Goal: Book appointment/travel/reservation

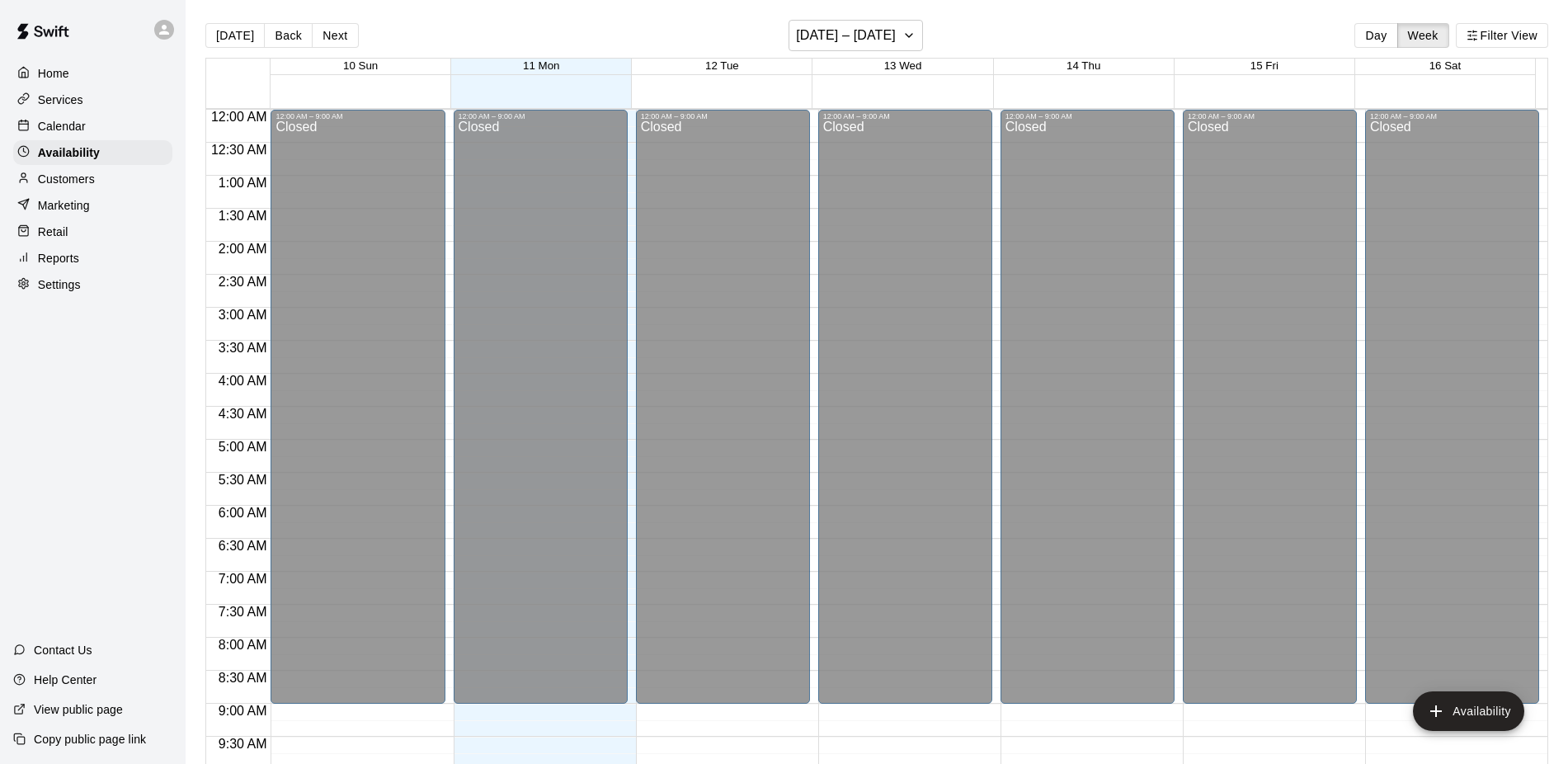
scroll to position [747, 0]
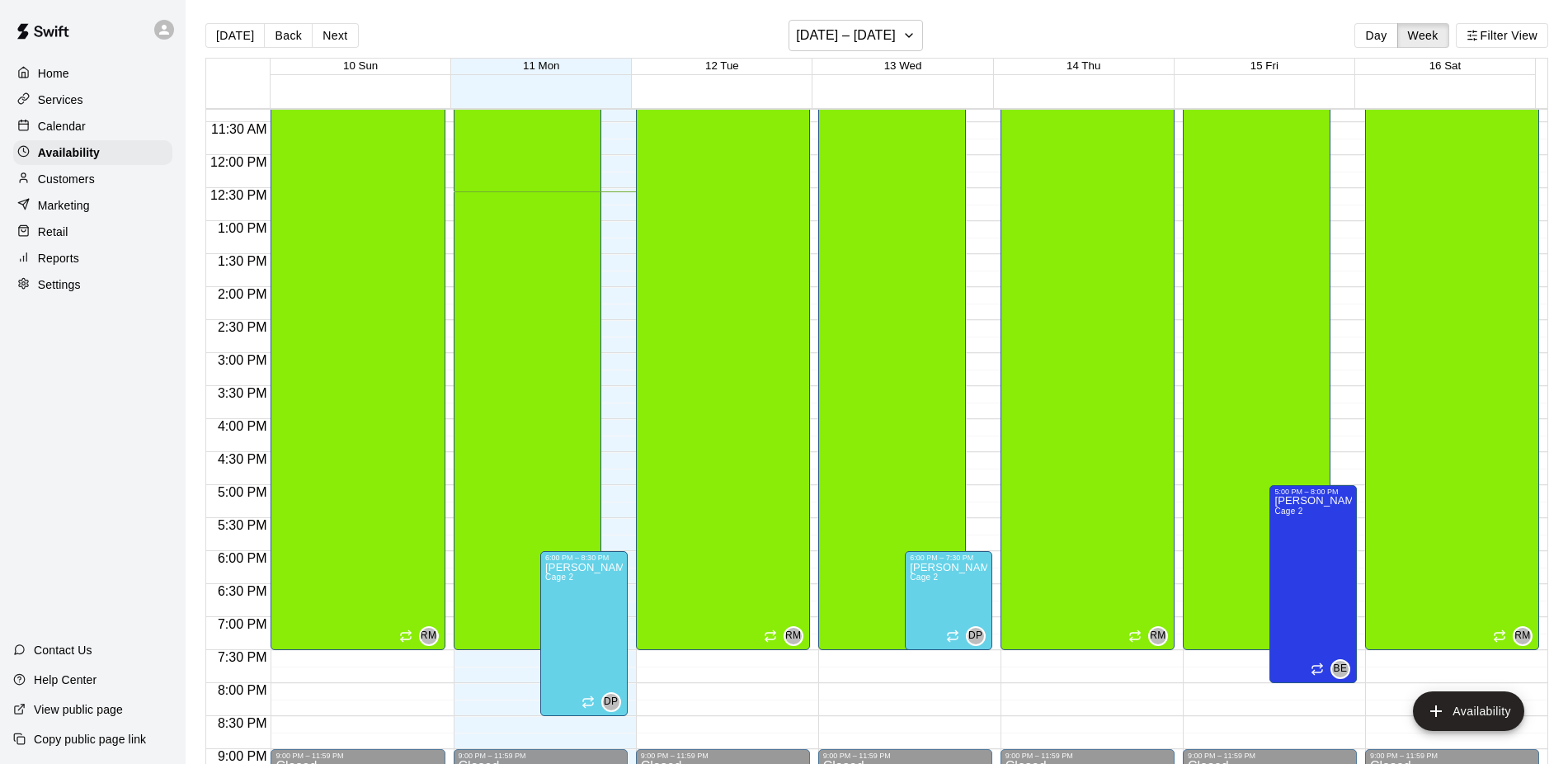
click at [95, 132] on div "Calendar" at bounding box center [93, 126] width 159 height 25
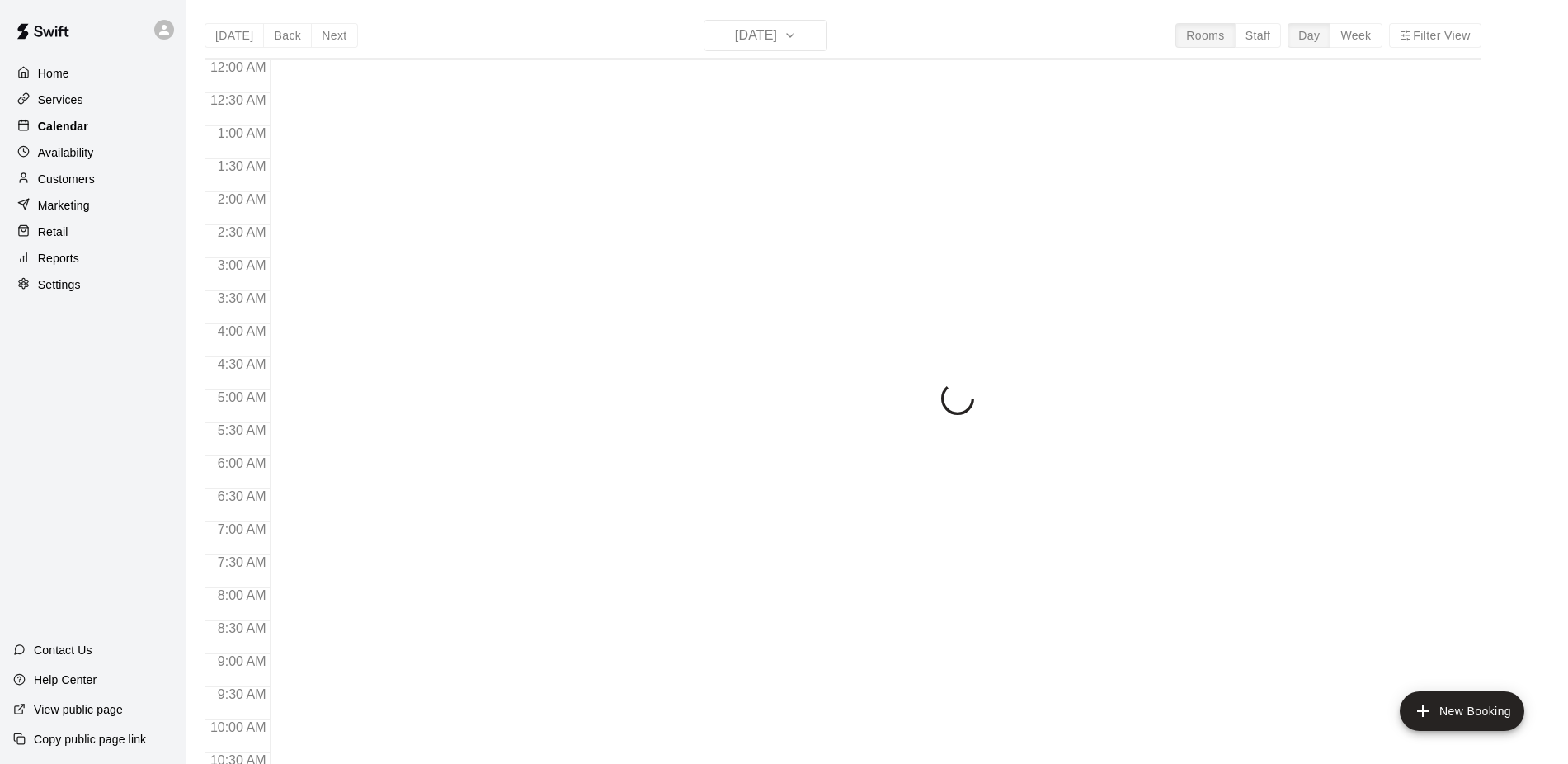
scroll to position [830, 0]
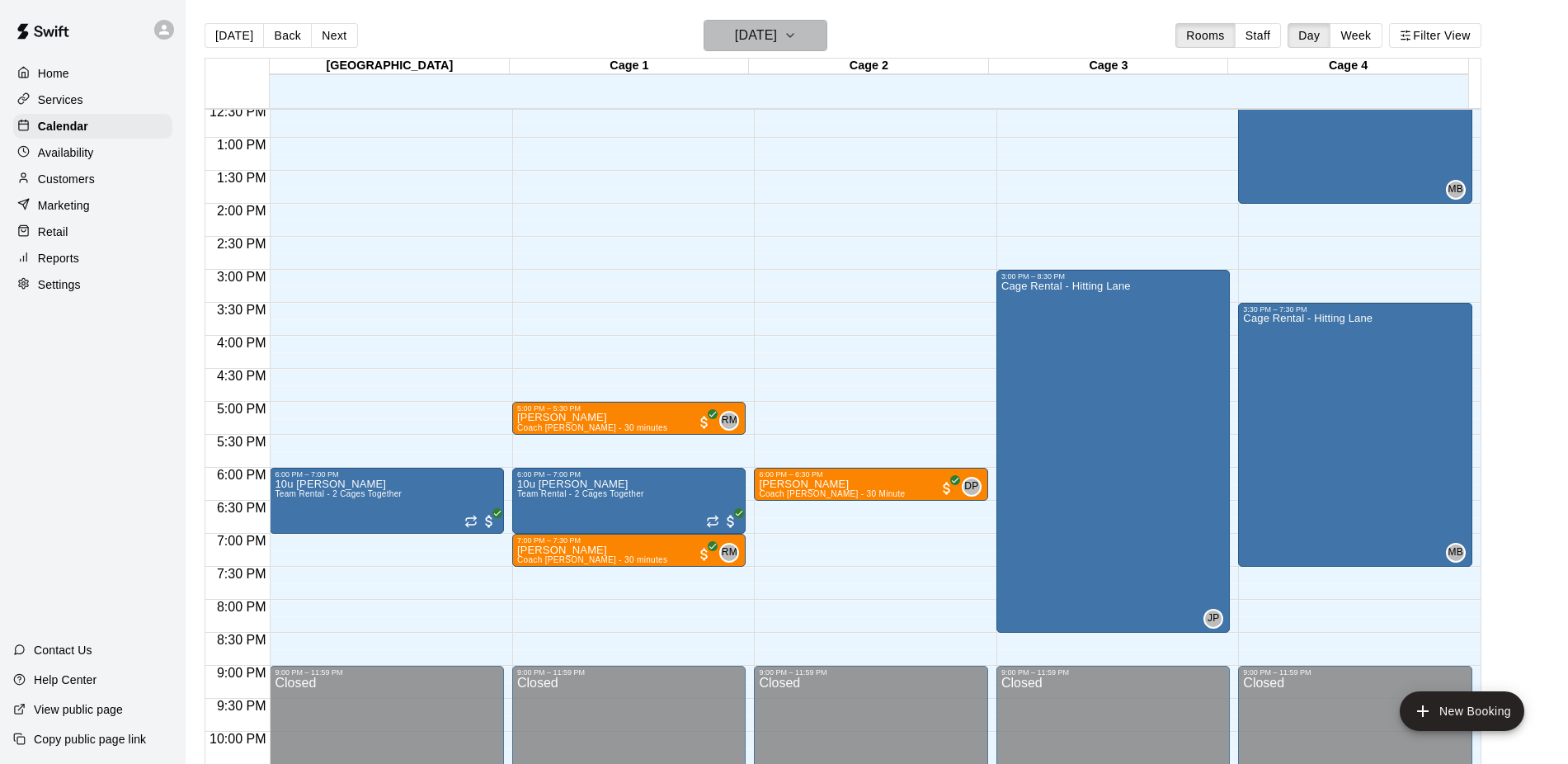
click at [752, 31] on h6 "[DATE]" at bounding box center [755, 35] width 42 height 23
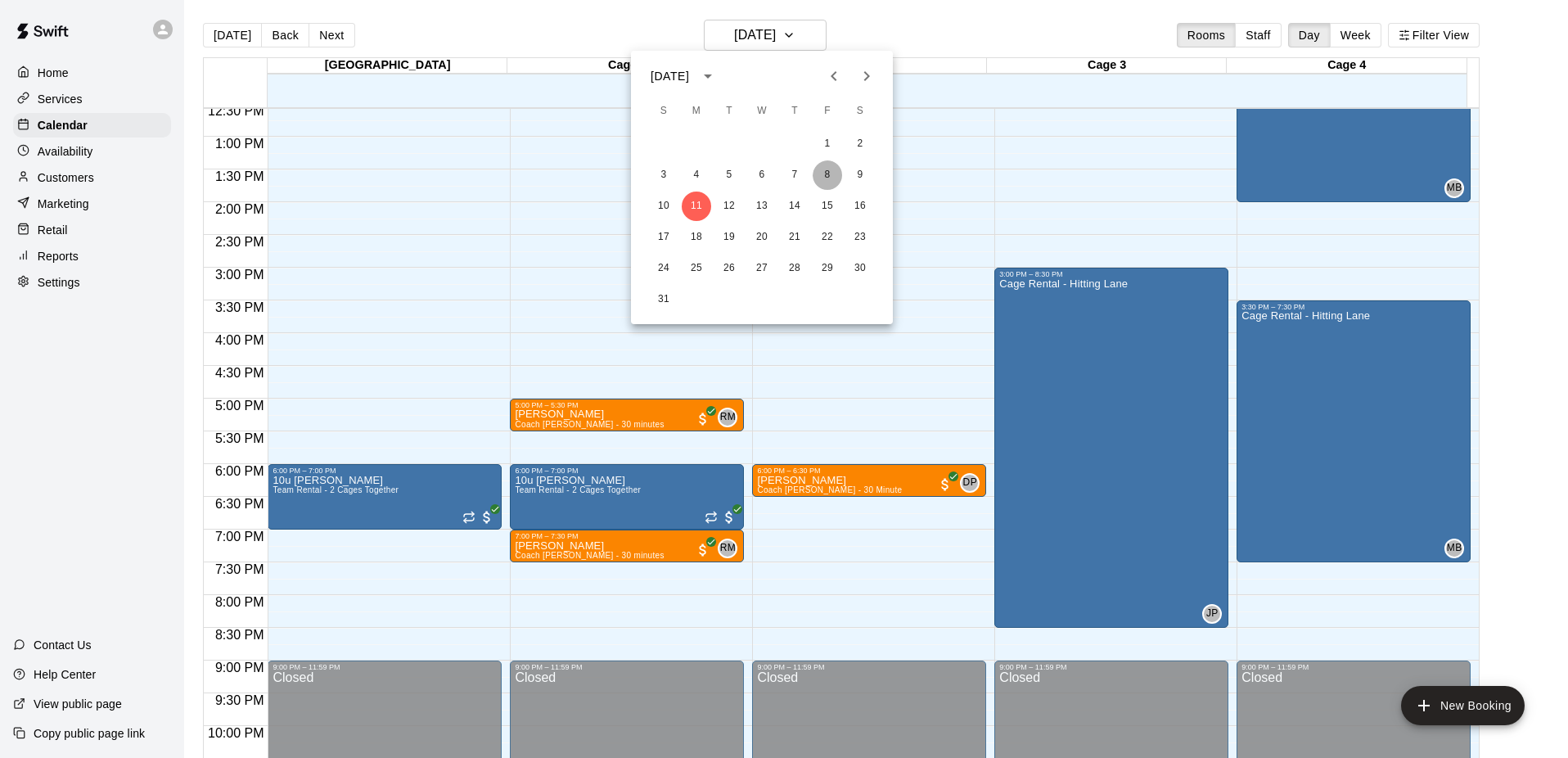
click at [820, 176] on button "8" at bounding box center [827, 175] width 30 height 30
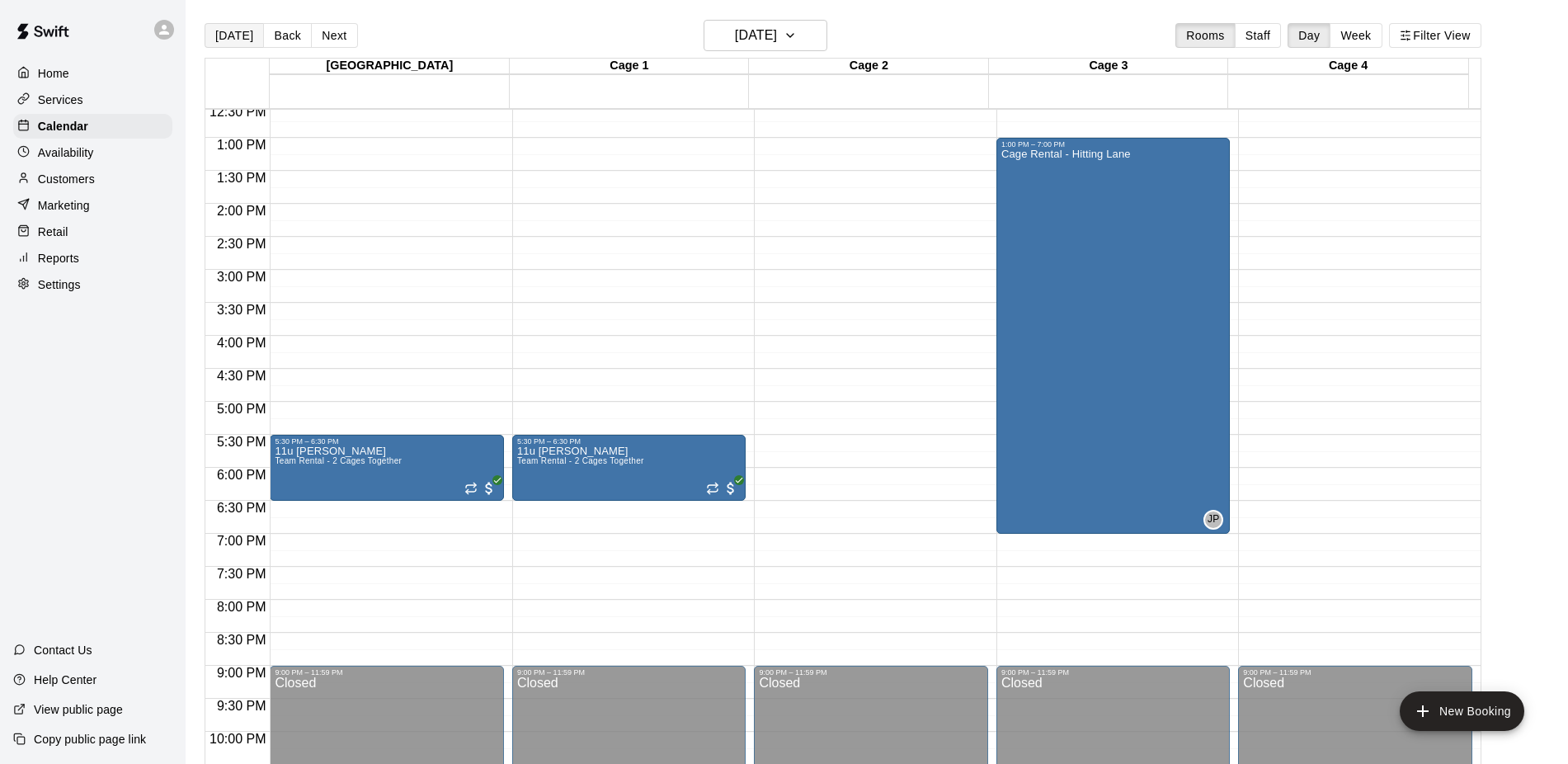
click at [230, 31] on button "[DATE]" at bounding box center [235, 35] width 60 height 25
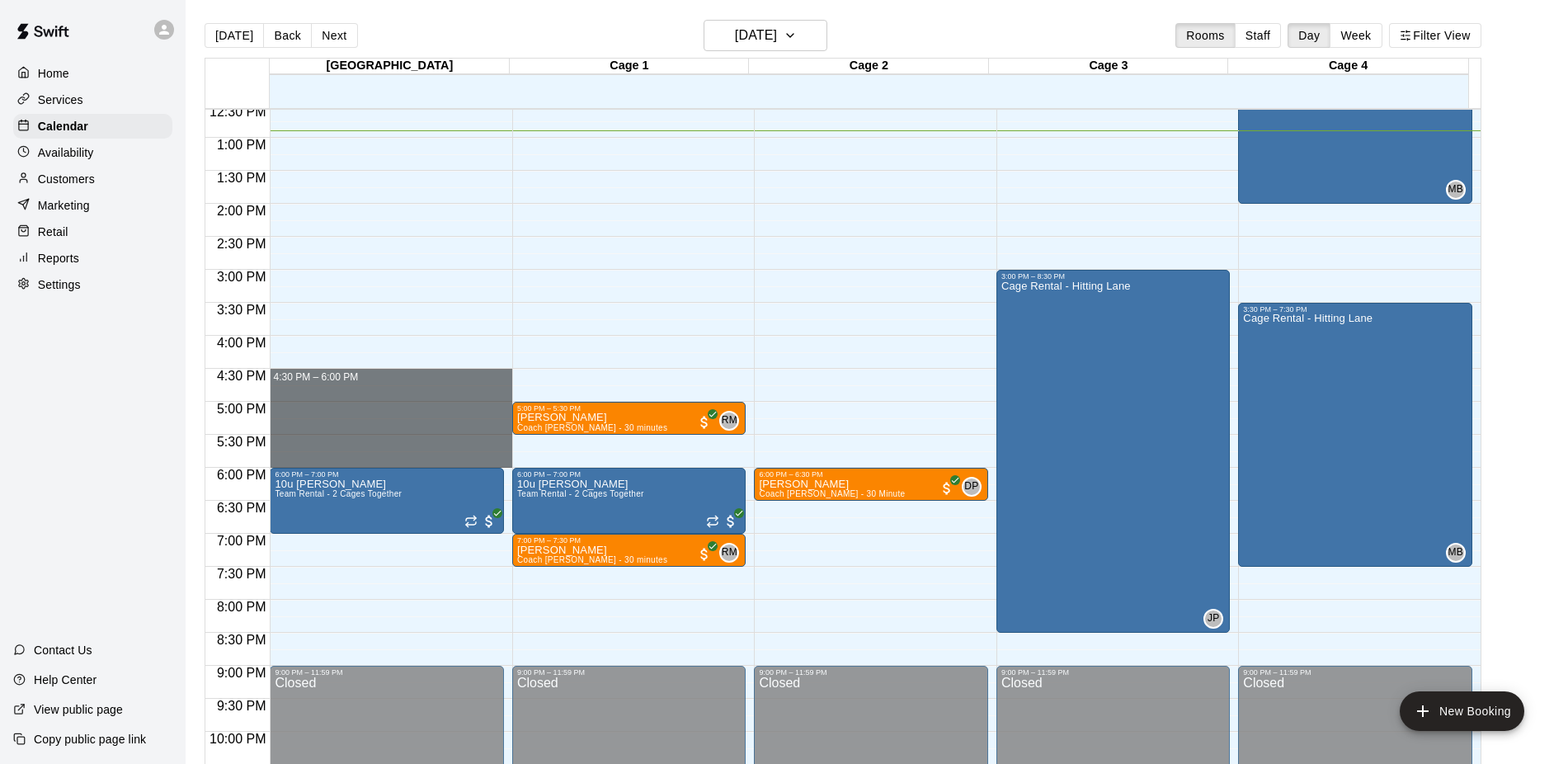
drag, startPoint x: 341, startPoint y: 374, endPoint x: 331, endPoint y: 460, distance: 86.6
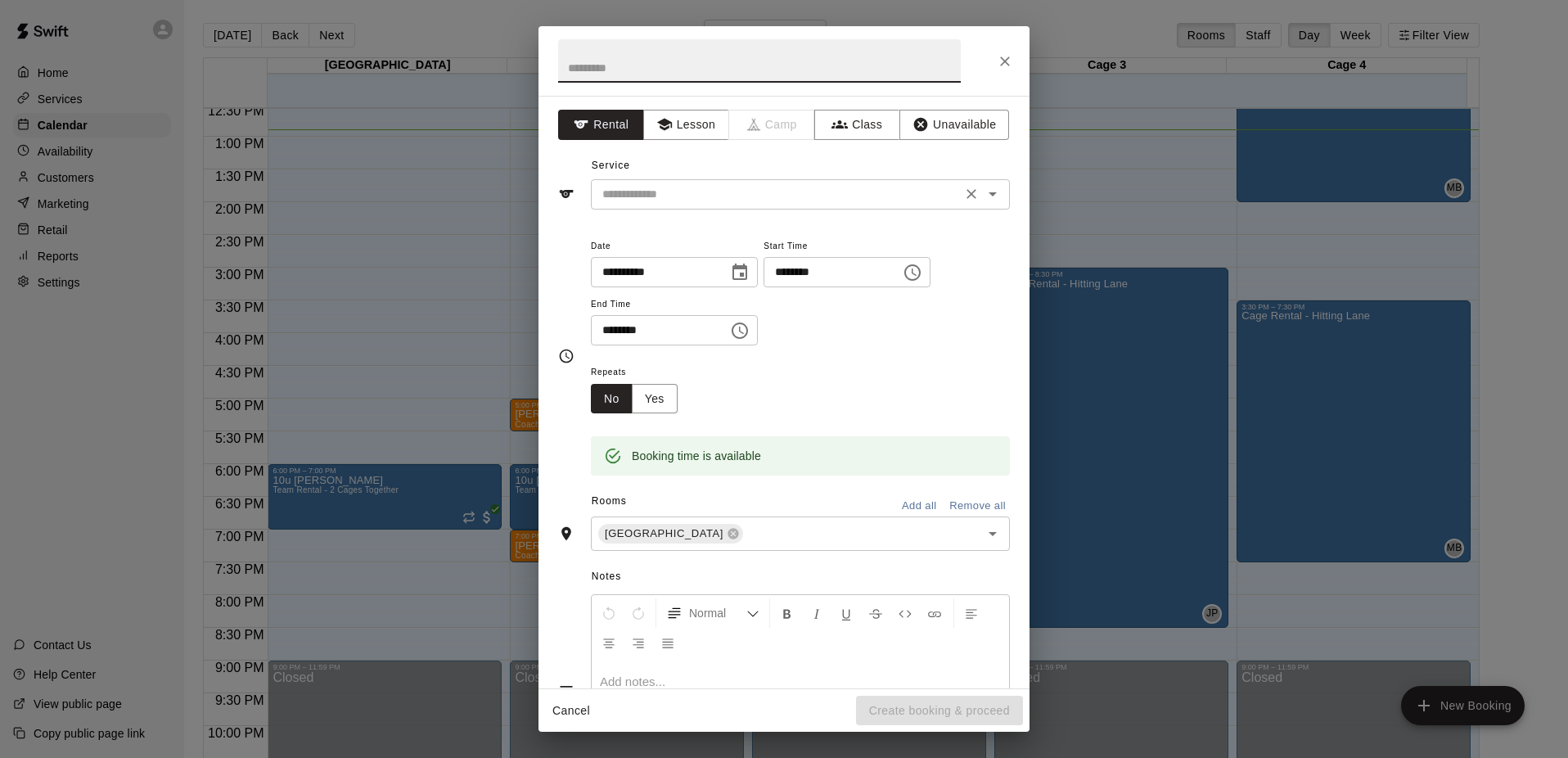
click at [698, 188] on input "text" at bounding box center [776, 194] width 361 height 20
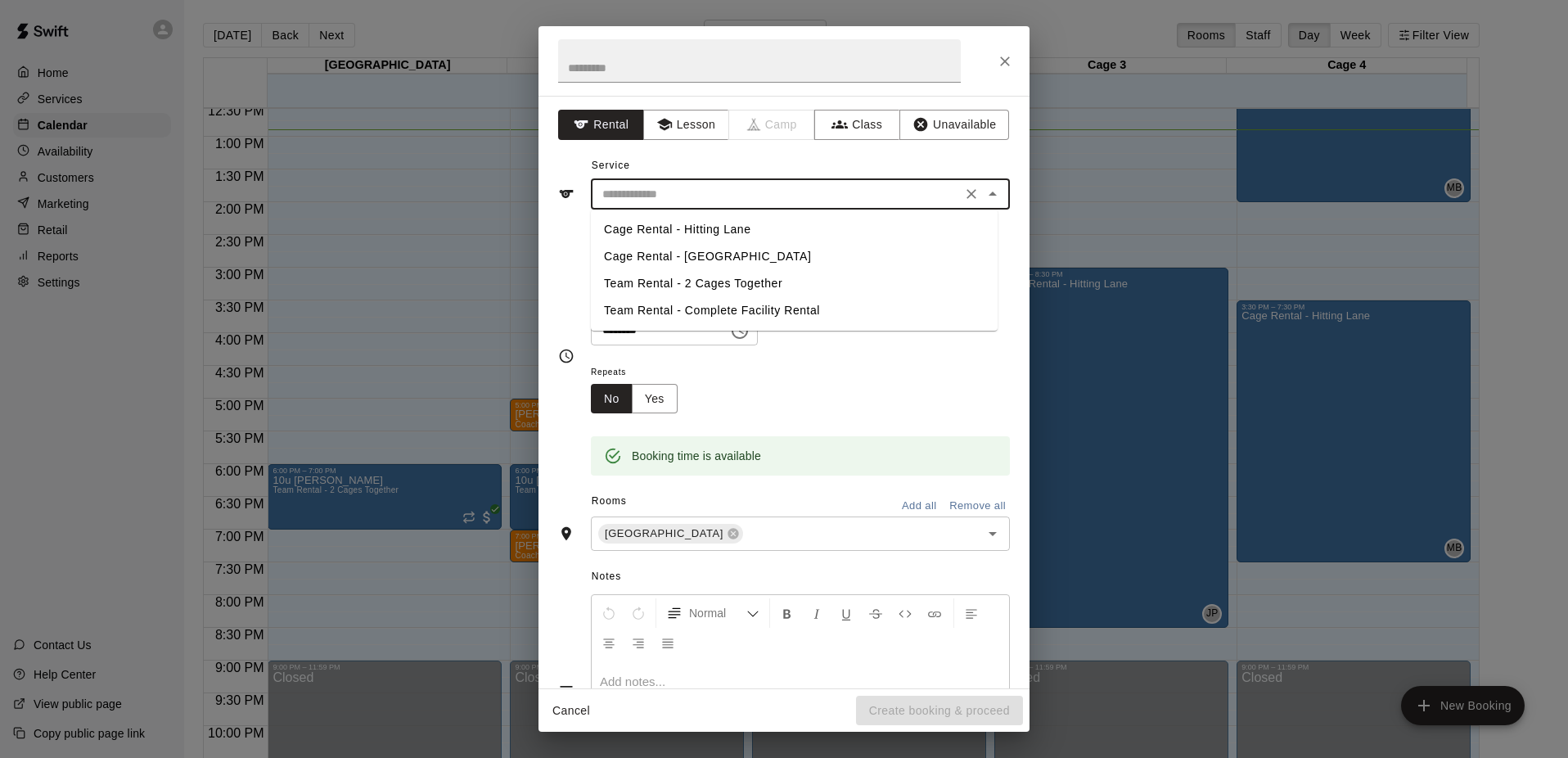
click at [668, 232] on li "Cage Rental - Hitting Lane" at bounding box center [794, 230] width 407 height 27
type input "**********"
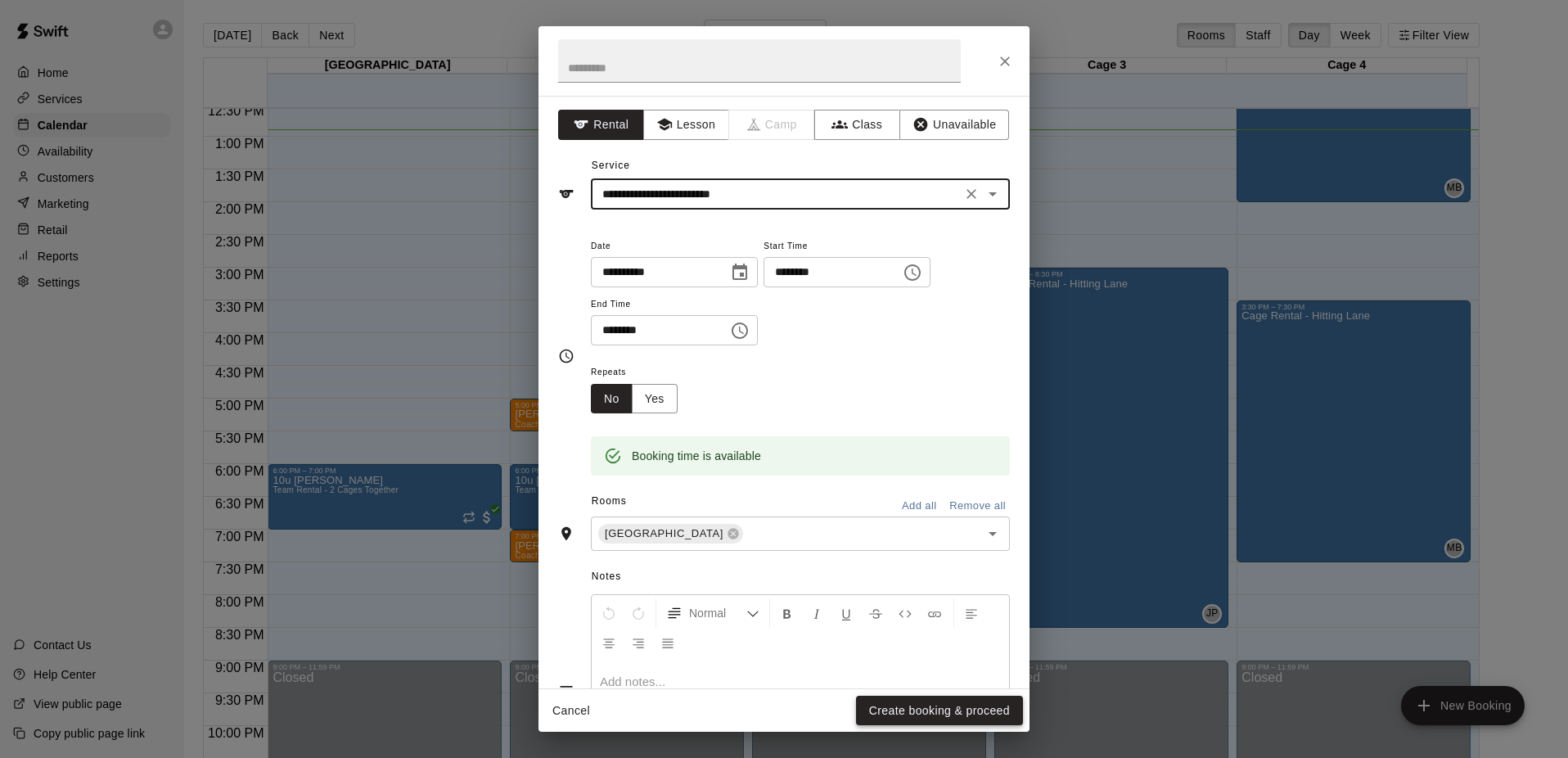
click at [939, 707] on button "Create booking & proceed" at bounding box center [940, 711] width 167 height 30
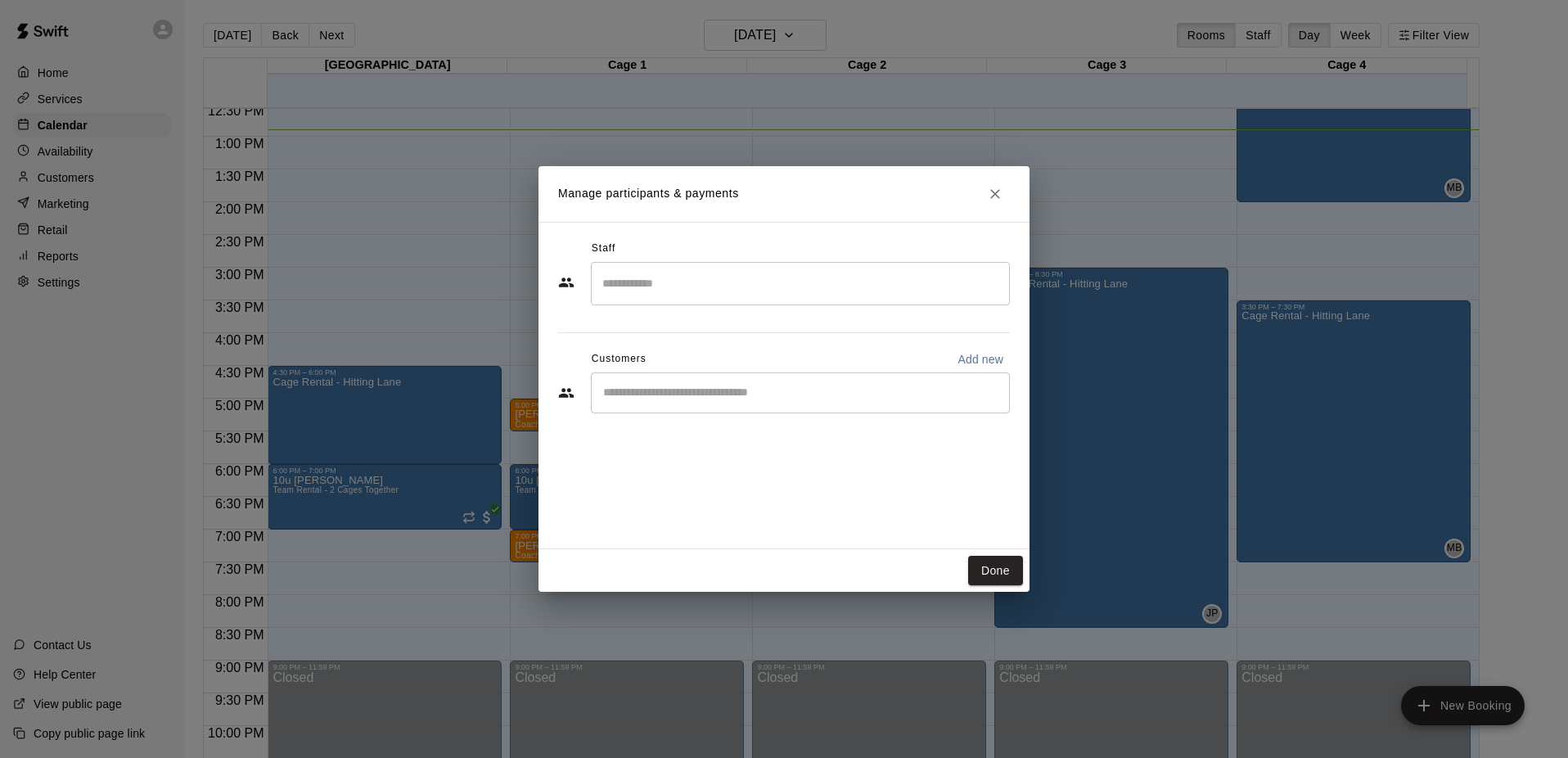
click at [646, 283] on input "Search staff" at bounding box center [800, 284] width 404 height 29
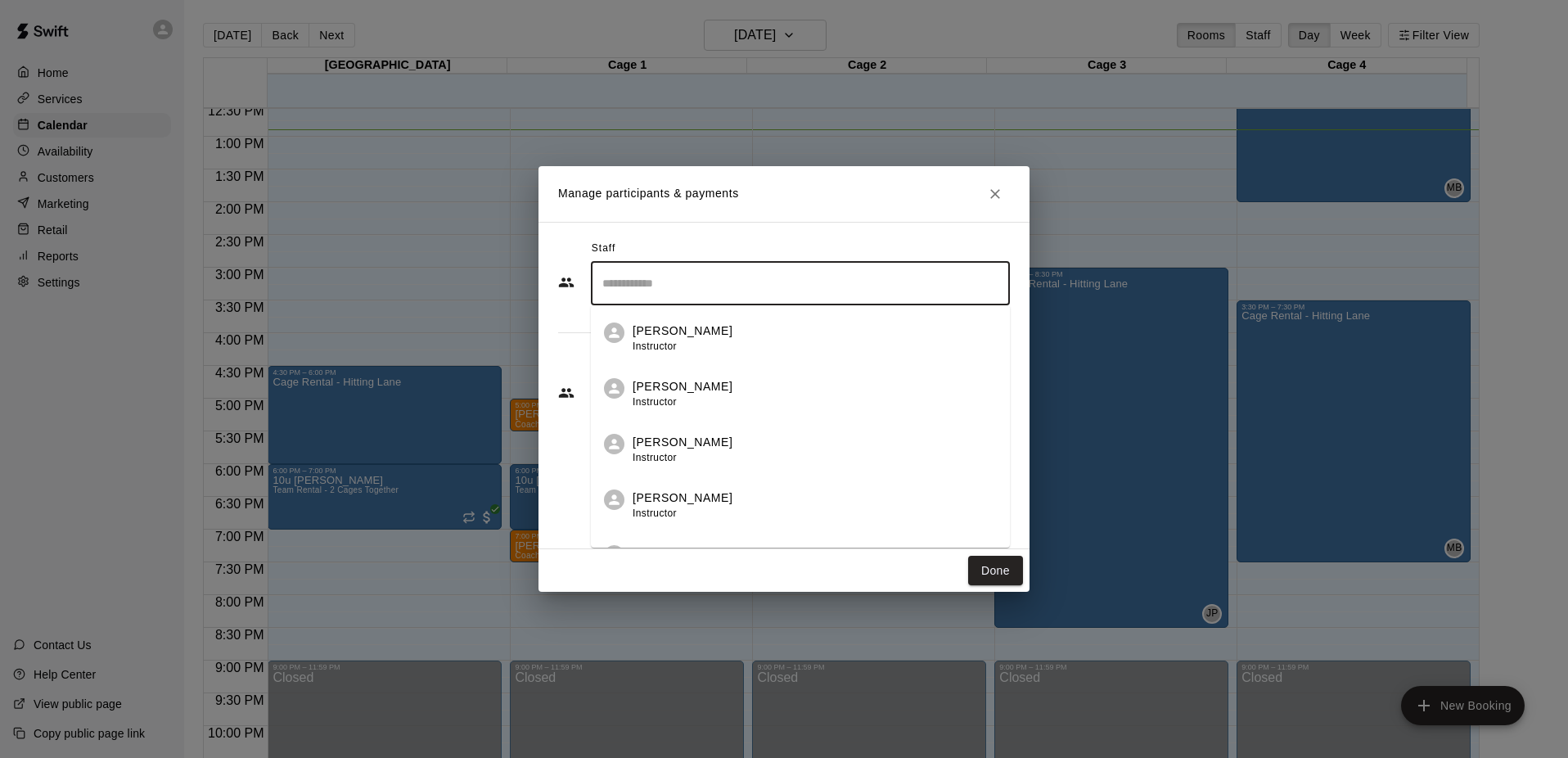
click at [682, 390] on p "[PERSON_NAME]" at bounding box center [683, 387] width 100 height 17
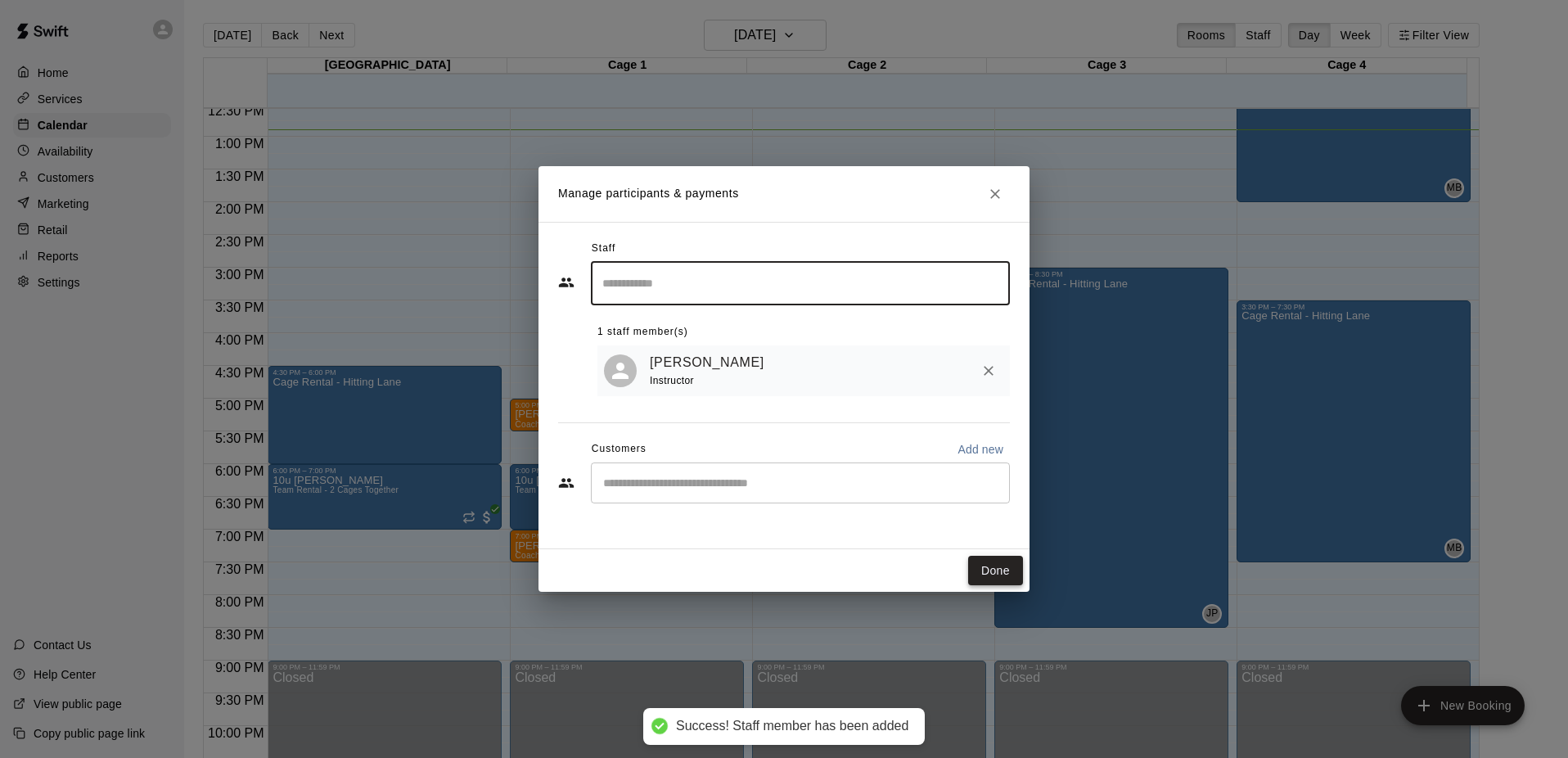
click at [992, 571] on button "Done" at bounding box center [995, 571] width 55 height 30
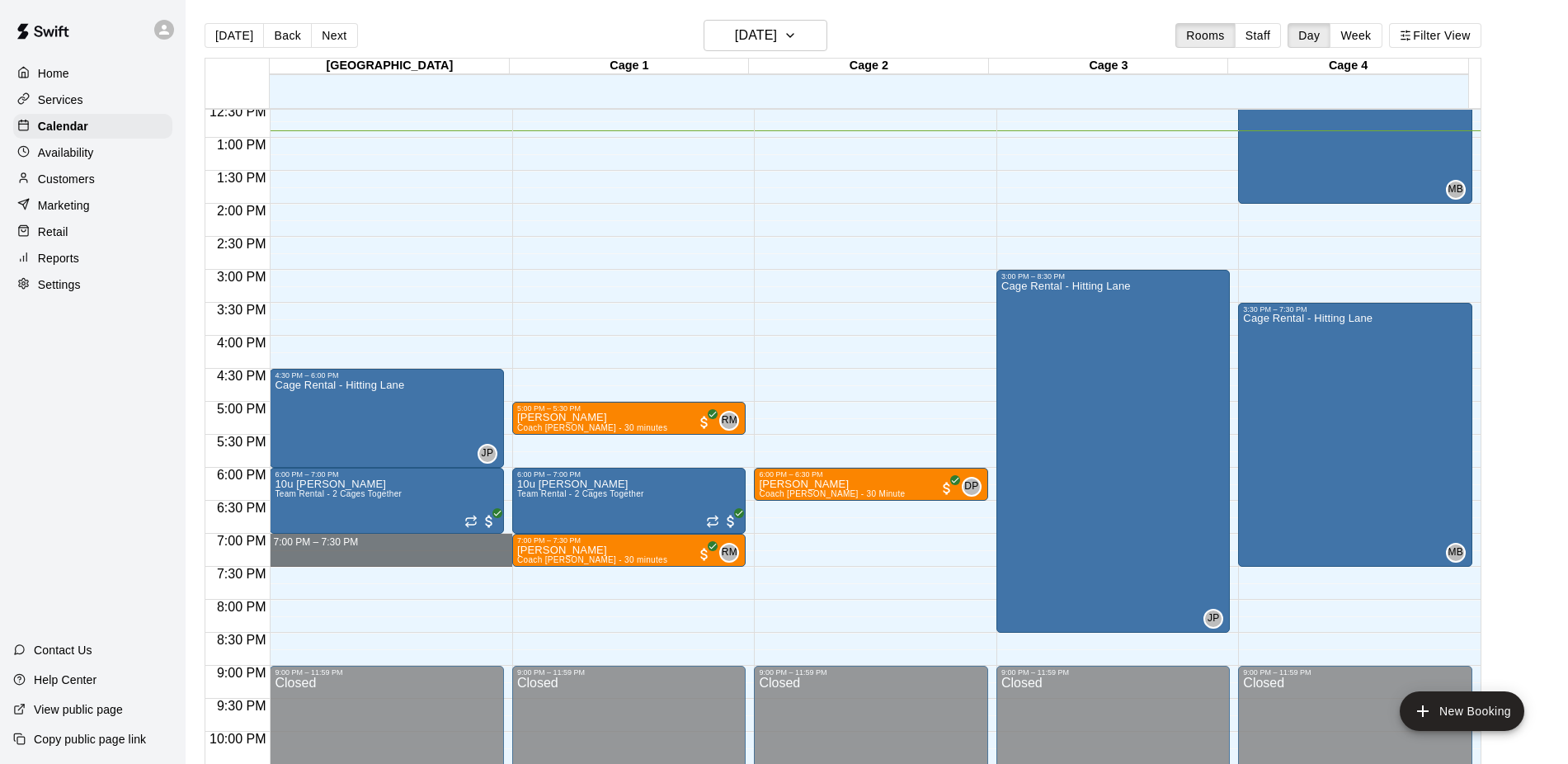
drag, startPoint x: 344, startPoint y: 540, endPoint x: 343, endPoint y: 552, distance: 12.0
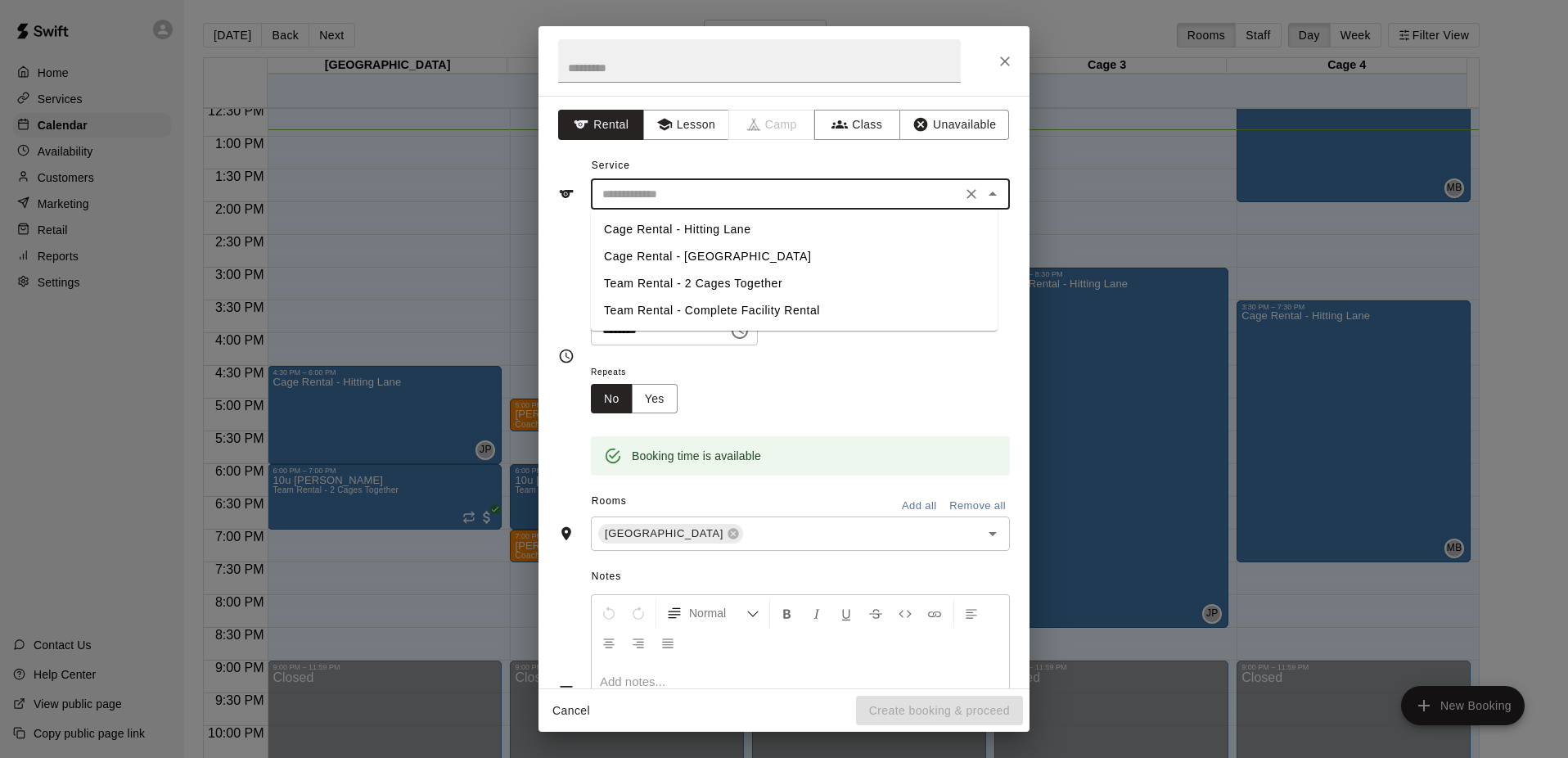
click at [660, 201] on input "text" at bounding box center [776, 194] width 361 height 20
click at [657, 236] on li "Cage Rental - Hitting Lane" at bounding box center [794, 230] width 407 height 27
type input "**********"
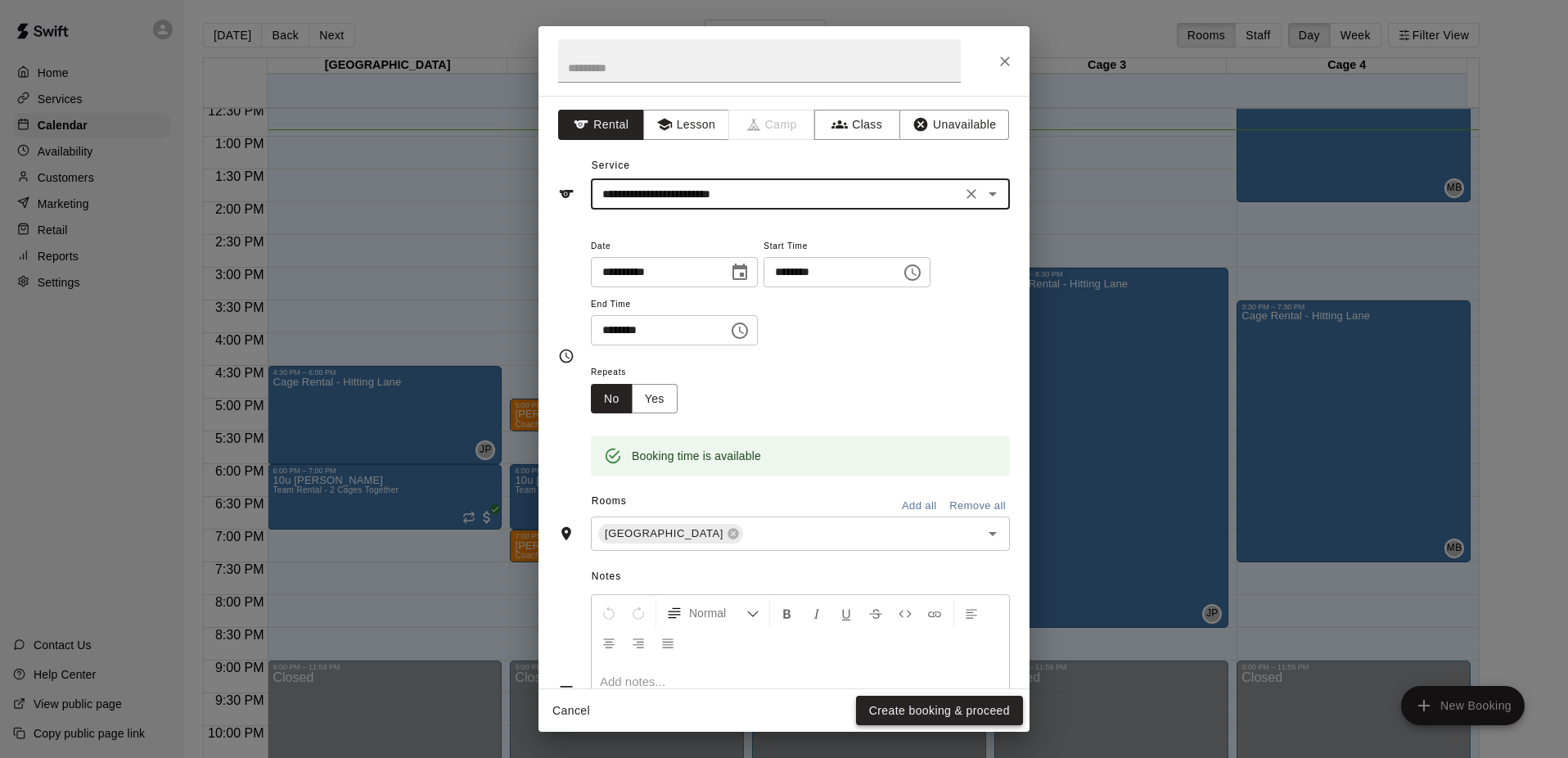
click at [920, 717] on button "Create booking & proceed" at bounding box center [940, 711] width 167 height 30
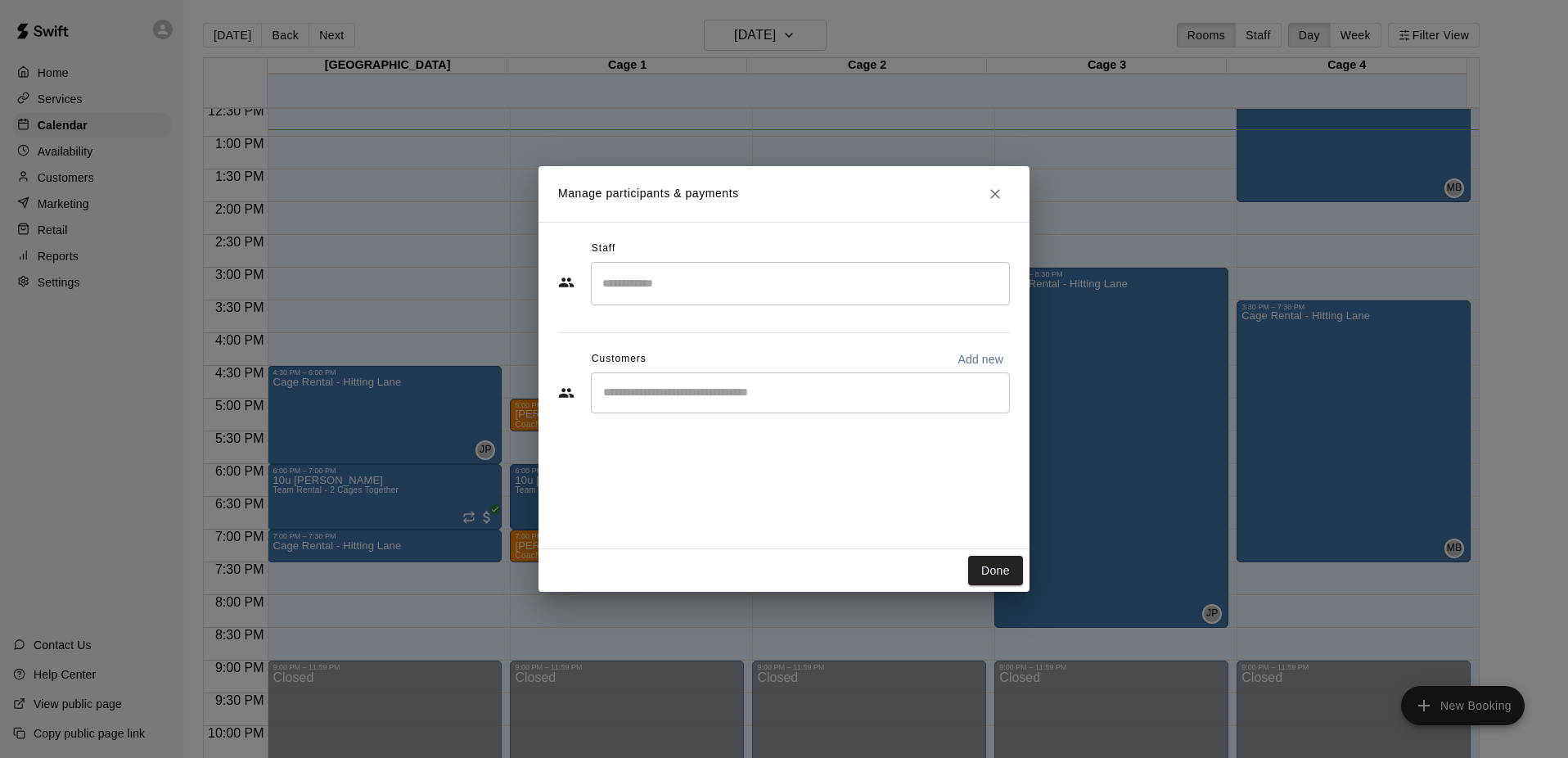
click at [649, 284] on input "Search staff" at bounding box center [800, 284] width 404 height 29
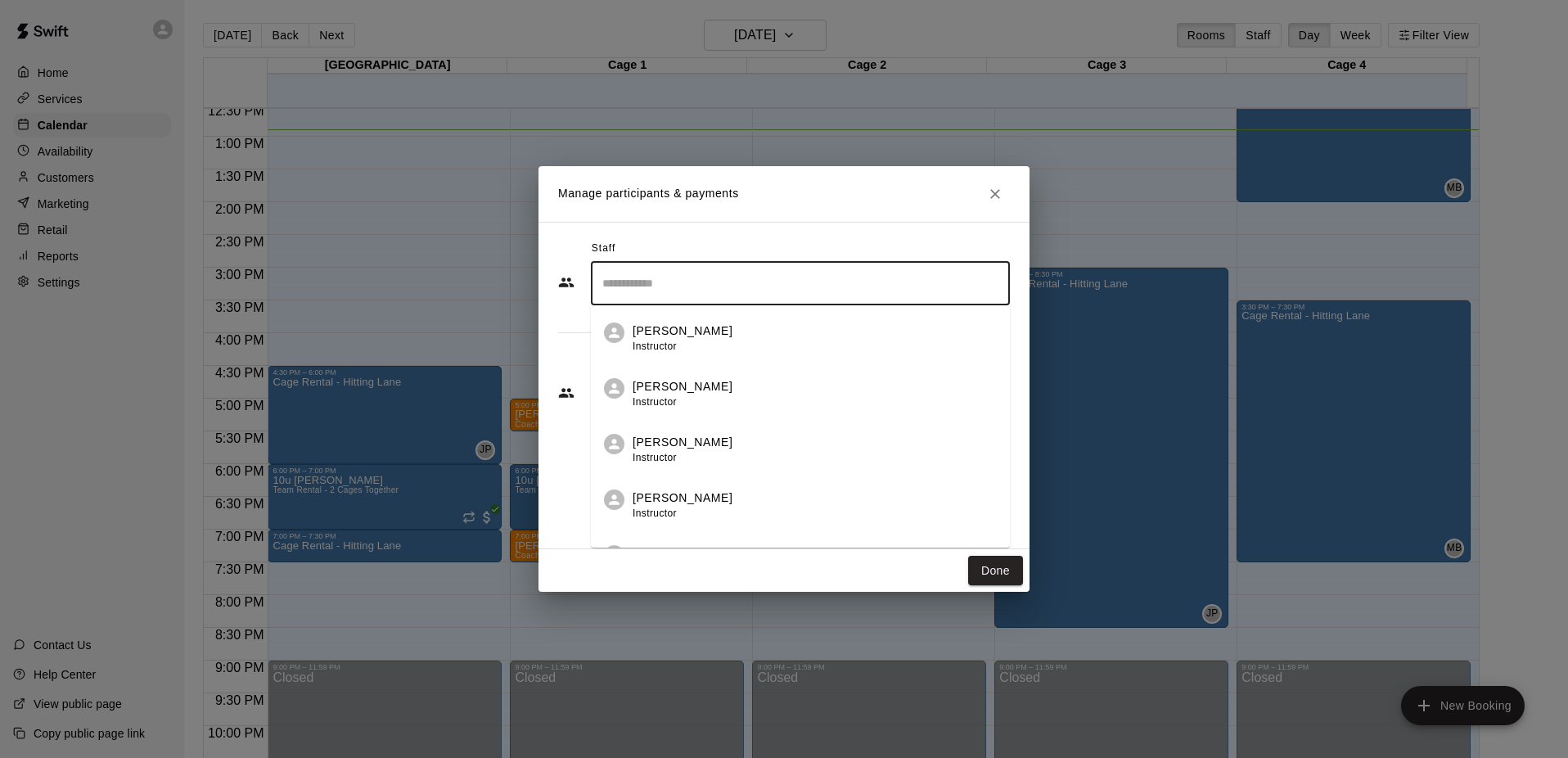
click at [653, 387] on p "[PERSON_NAME]" at bounding box center [683, 387] width 100 height 17
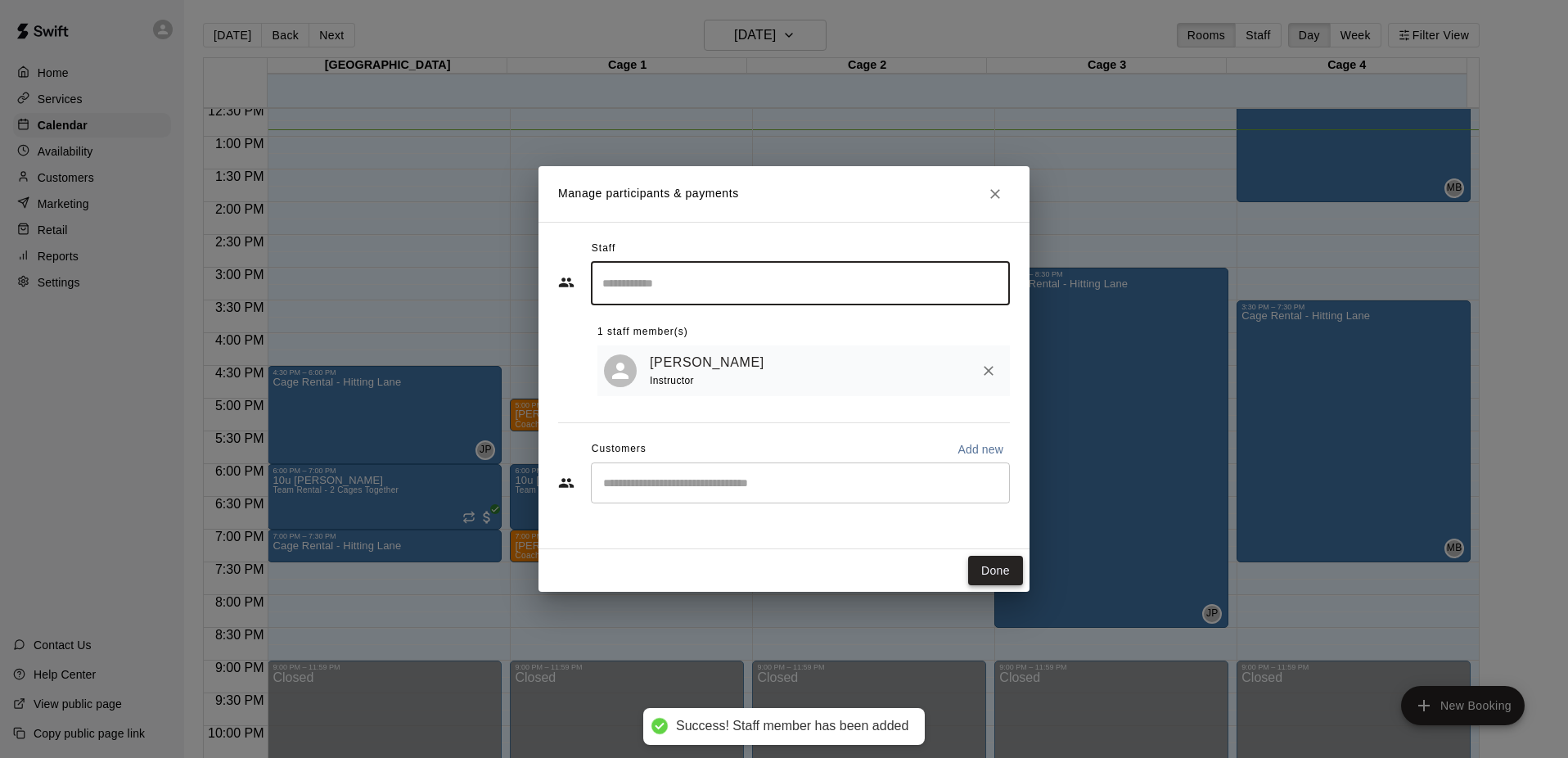
click at [990, 570] on button "Done" at bounding box center [995, 571] width 55 height 30
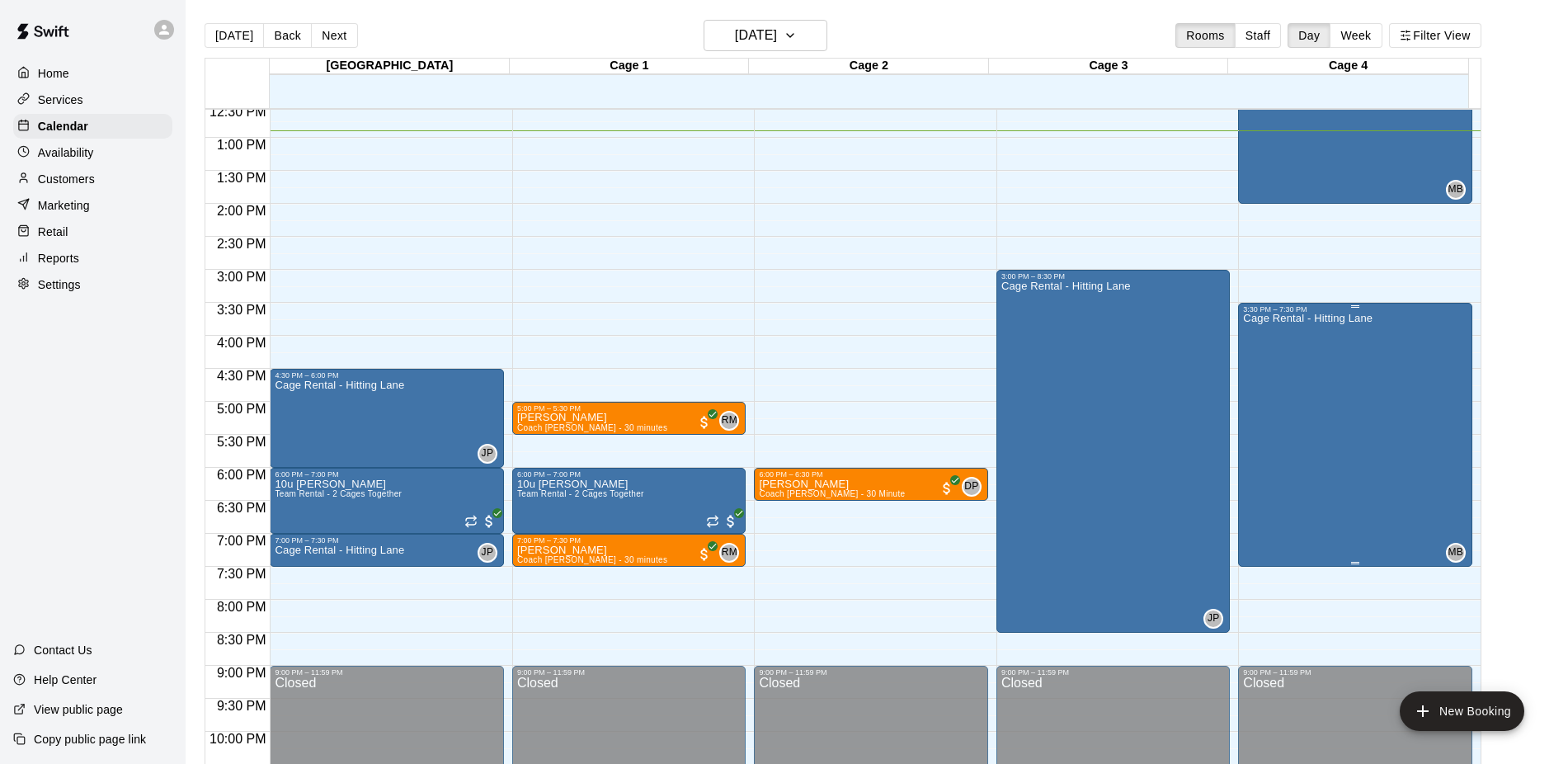
click at [1315, 379] on div "Cage Rental - Hitting Lane" at bounding box center [1308, 696] width 129 height 764
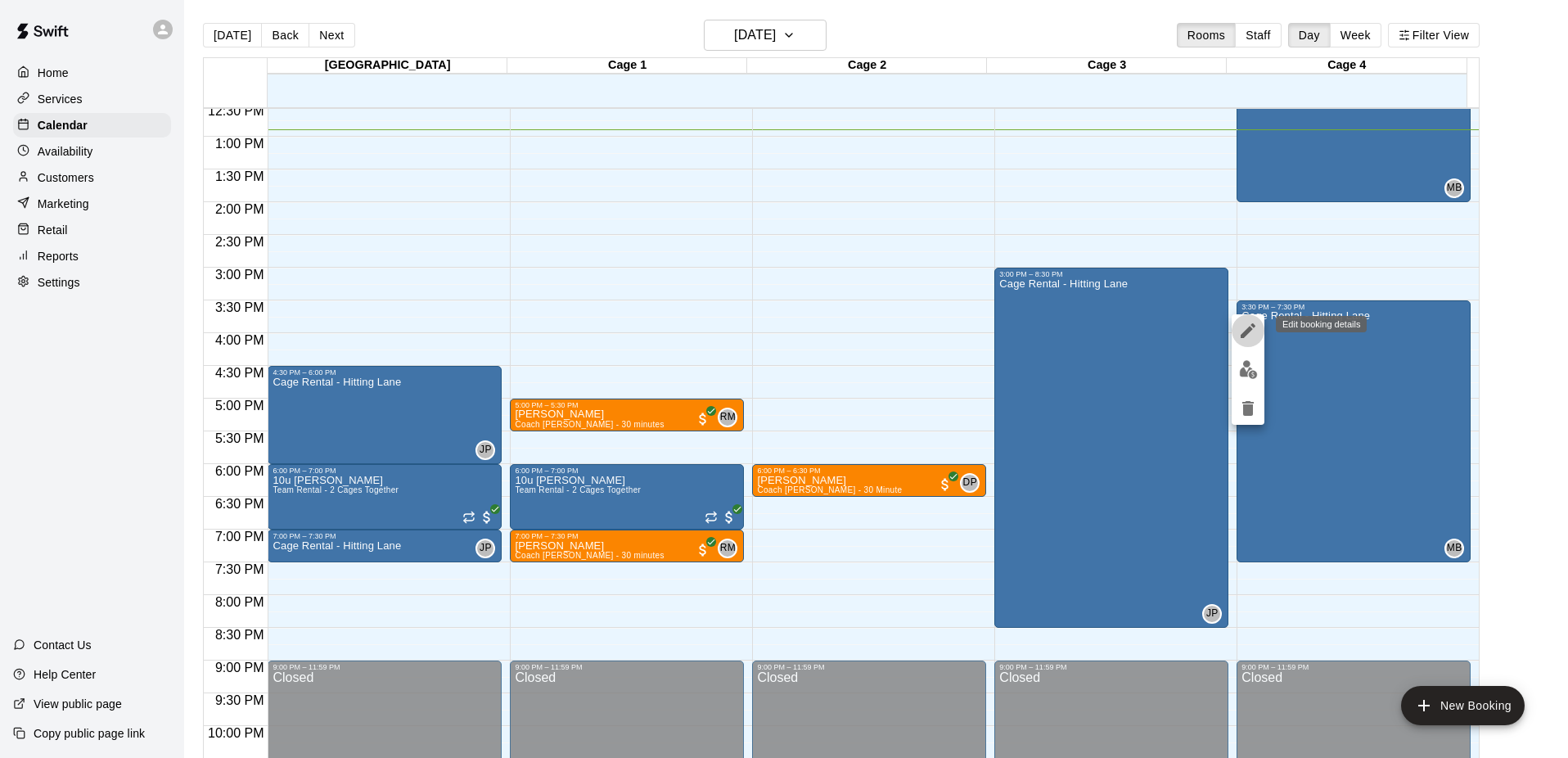
click at [1241, 328] on icon "edit" at bounding box center [1247, 330] width 19 height 19
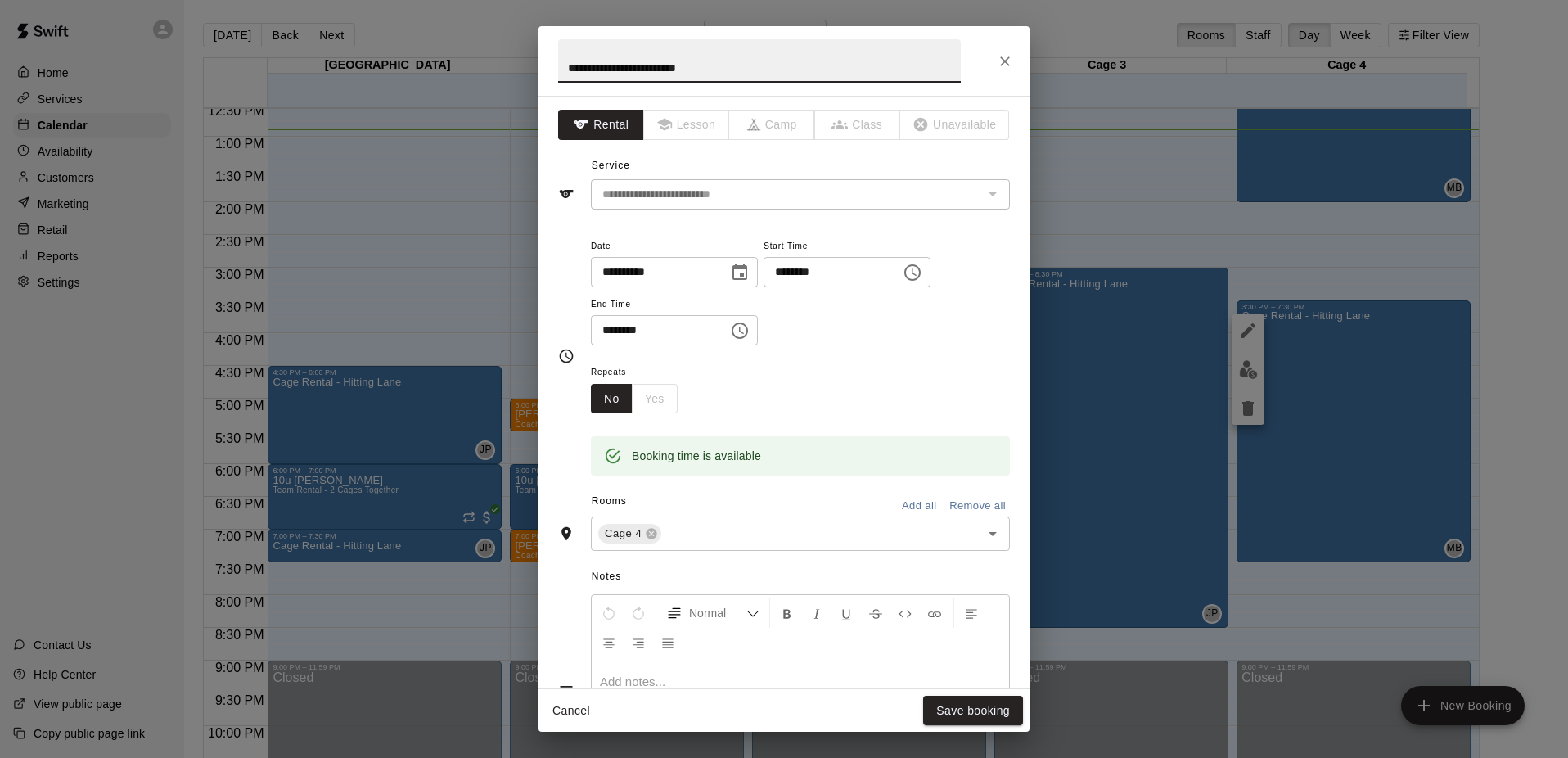
click at [600, 331] on input "********" at bounding box center [653, 330] width 126 height 30
type input "********"
click at [999, 709] on button "Save booking" at bounding box center [973, 711] width 100 height 30
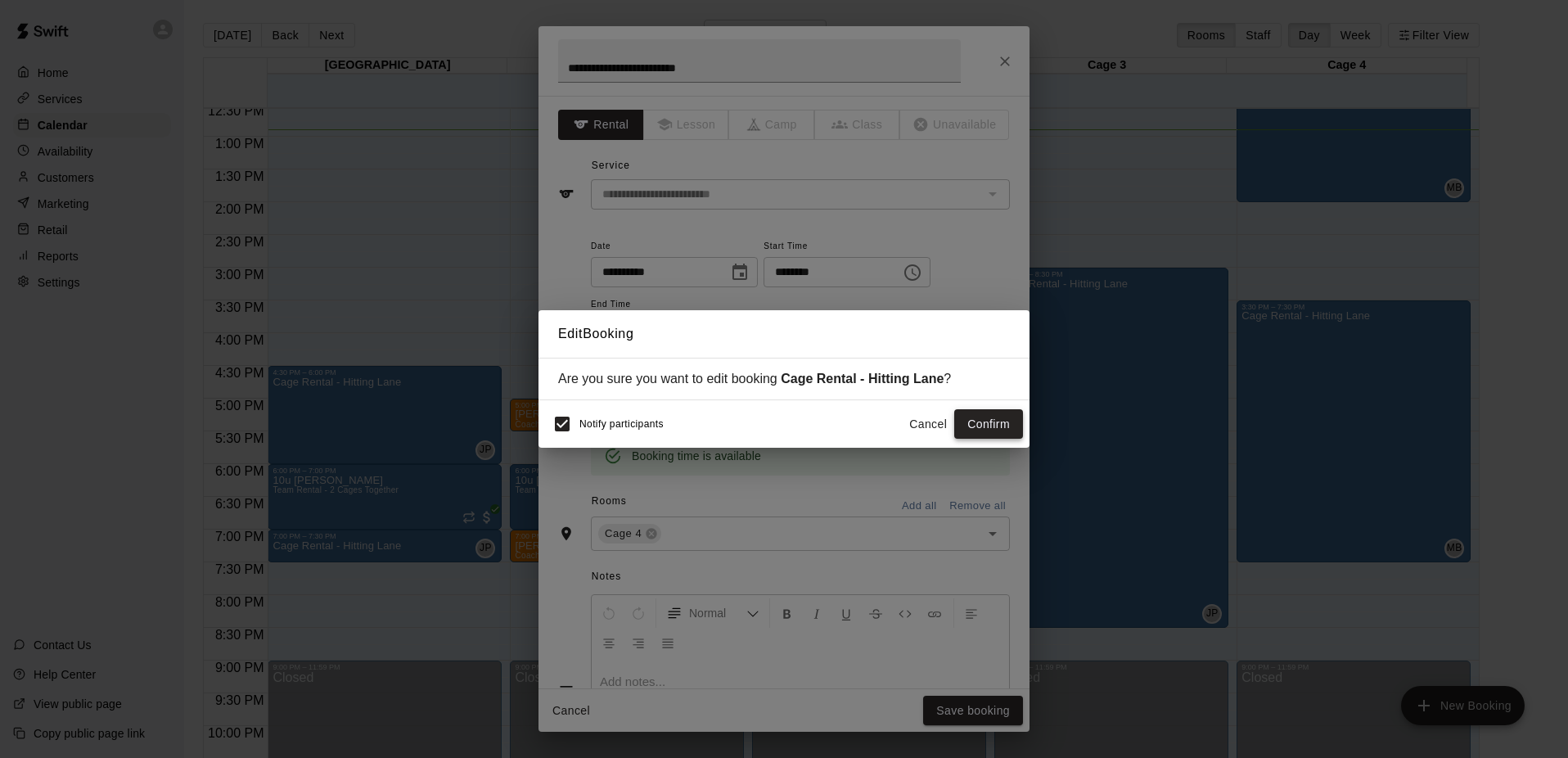
click at [961, 431] on button "Confirm" at bounding box center [988, 425] width 68 height 30
